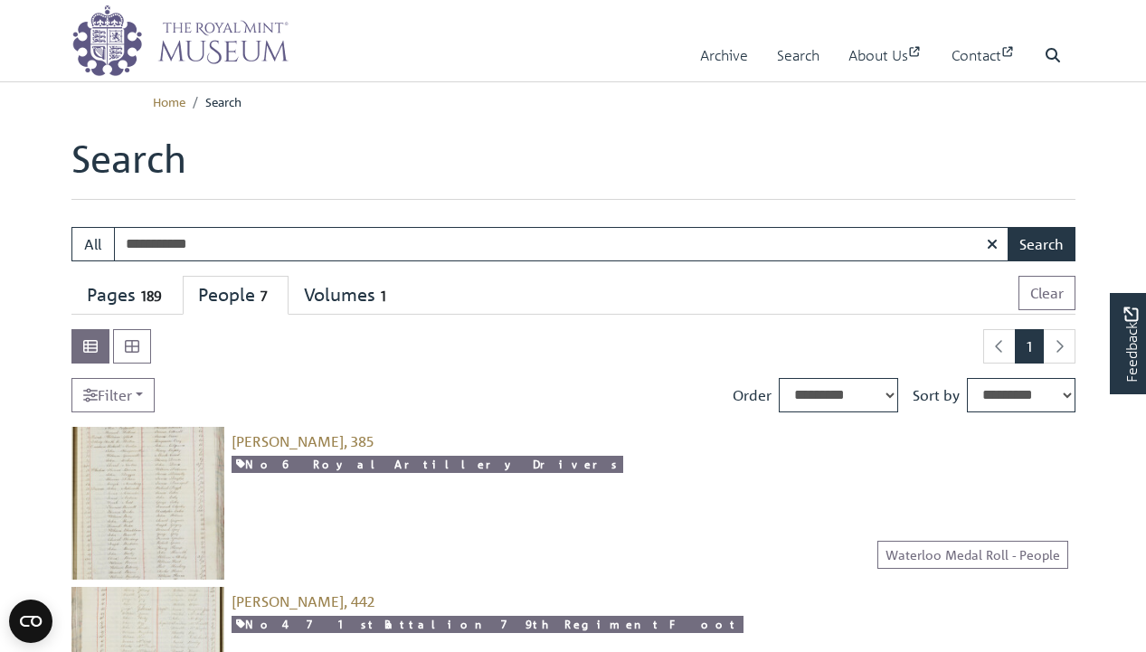
drag, startPoint x: 433, startPoint y: 245, endPoint x: 399, endPoint y: 175, distance: 78.4
type input "**********"
click at [1007, 227] on button "Search" at bounding box center [1041, 244] width 68 height 34
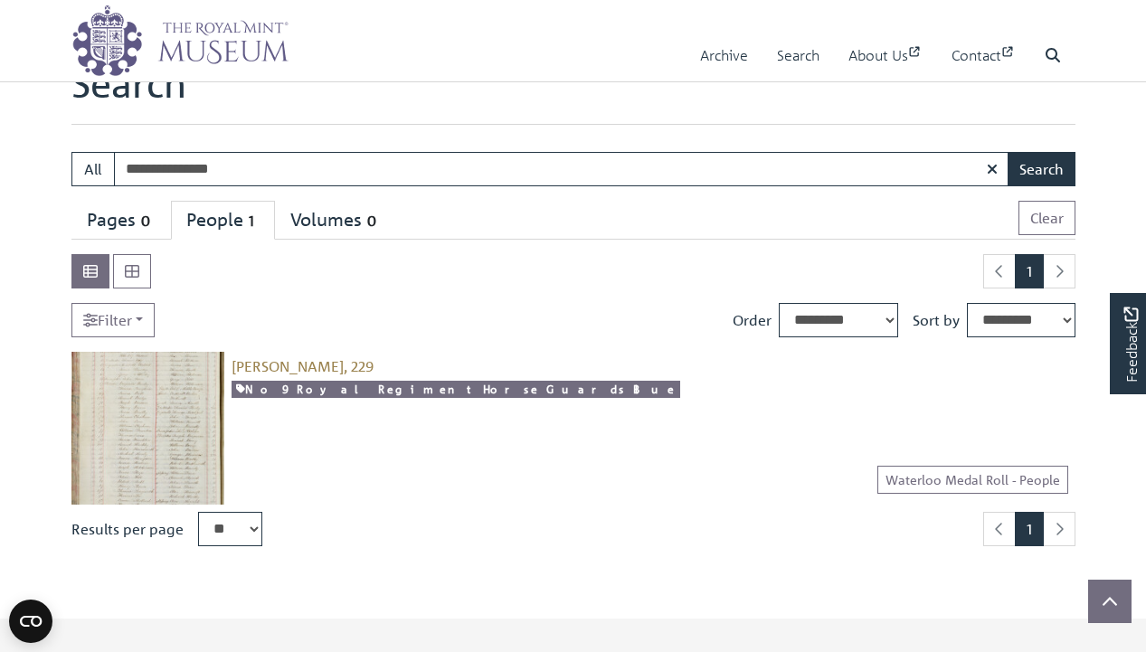
scroll to position [88, 0]
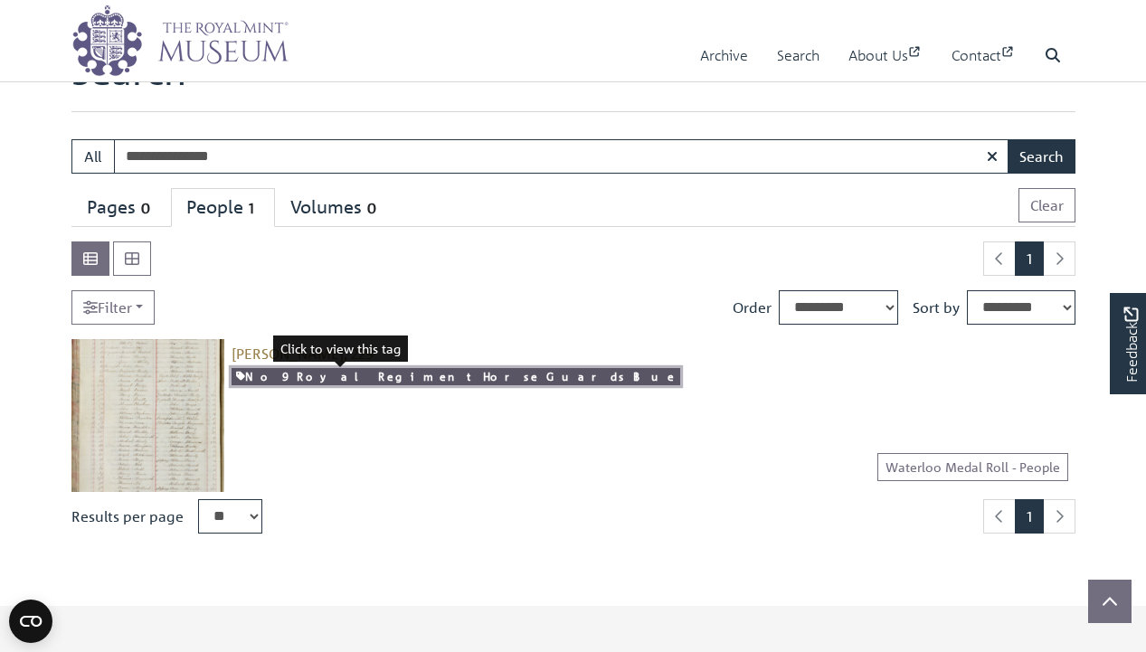
click at [382, 379] on link "No 9 Royal Regiment Horse Guards Blue" at bounding box center [455, 376] width 448 height 17
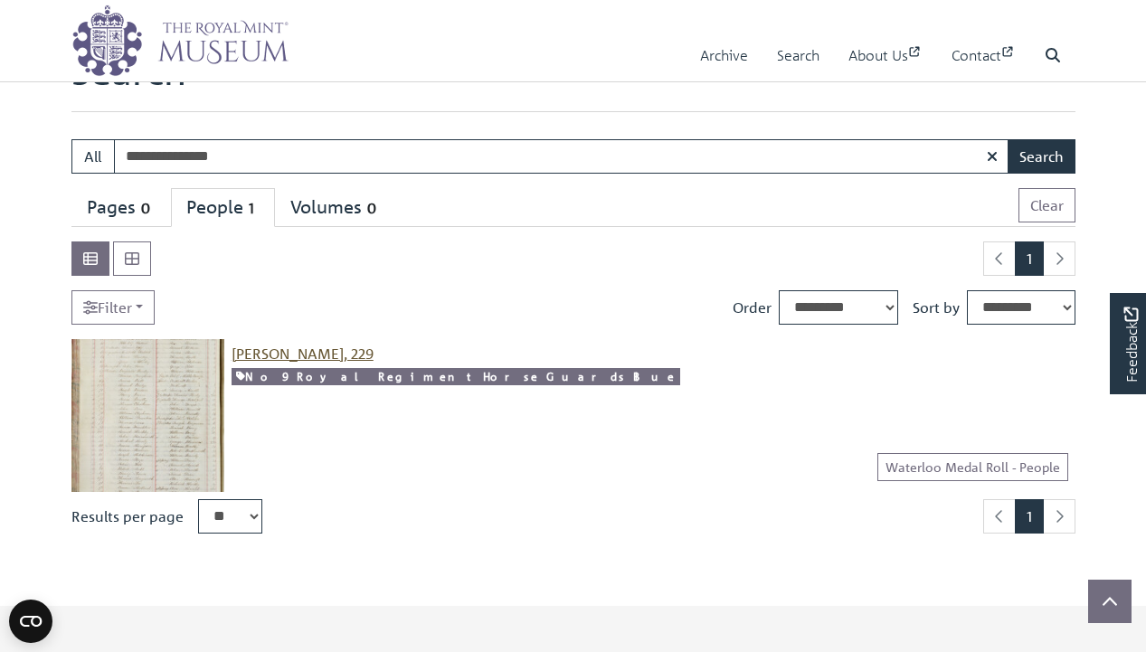
click at [315, 347] on span "[PERSON_NAME], 229" at bounding box center [302, 353] width 142 height 18
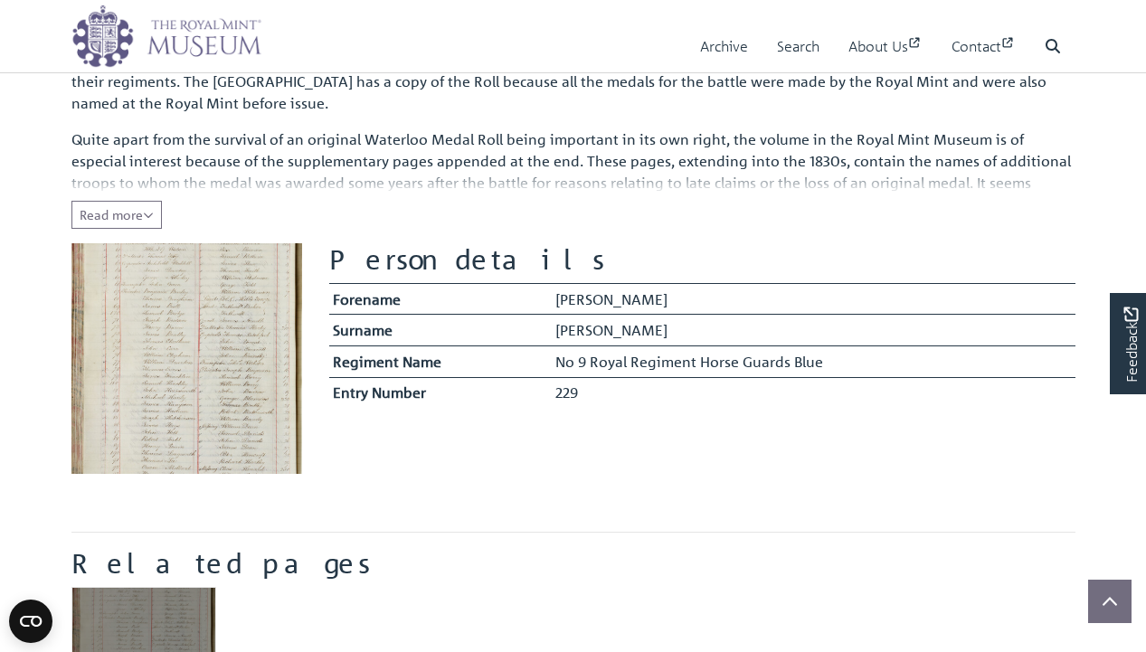
scroll to position [240, 0]
